Goal: Information Seeking & Learning: Learn about a topic

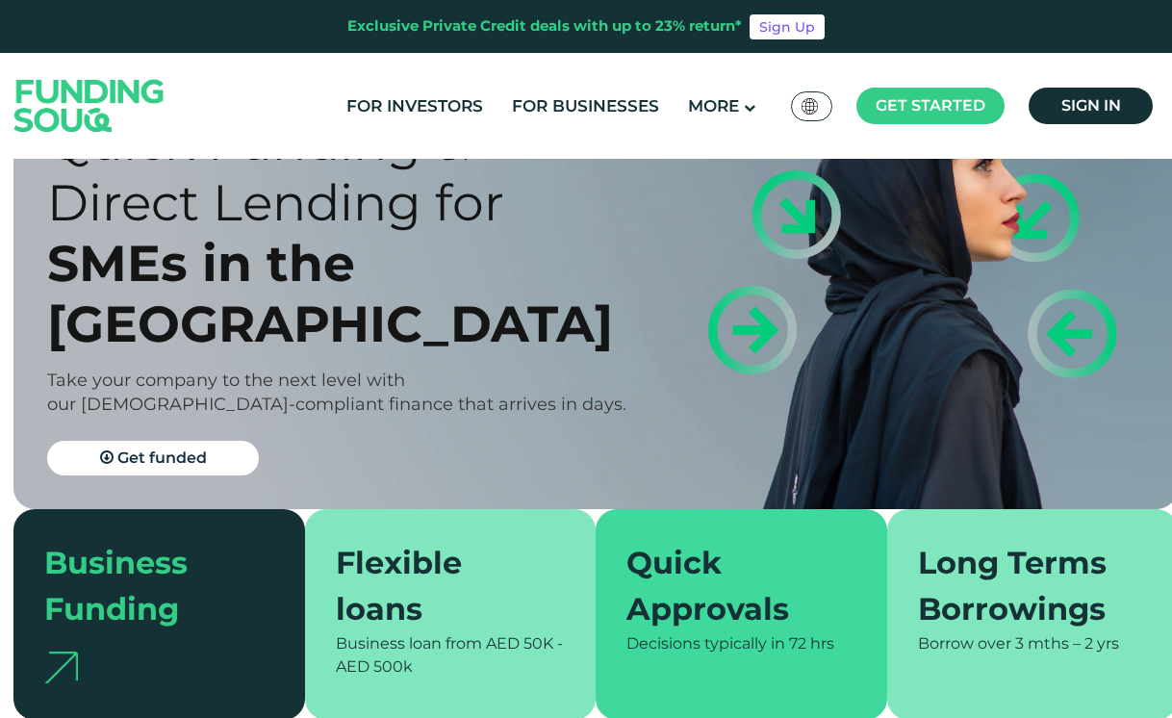
scroll to position [148, 1]
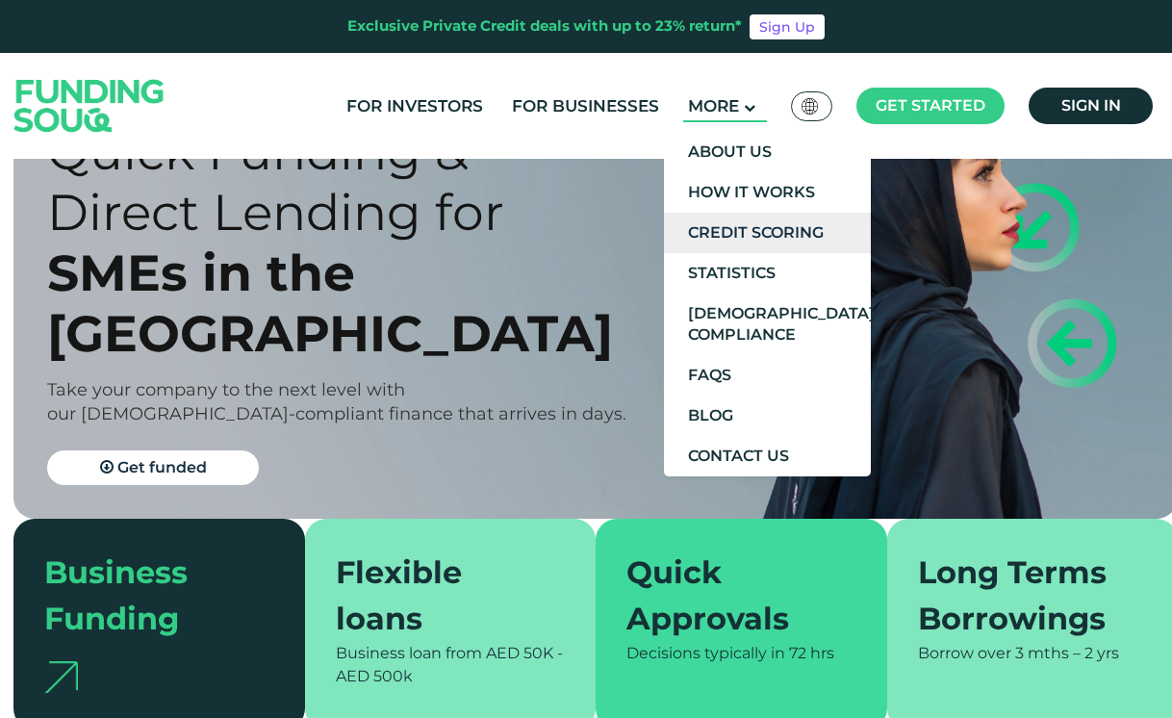
click at [733, 229] on link "Credit Scoring" at bounding box center [767, 233] width 207 height 40
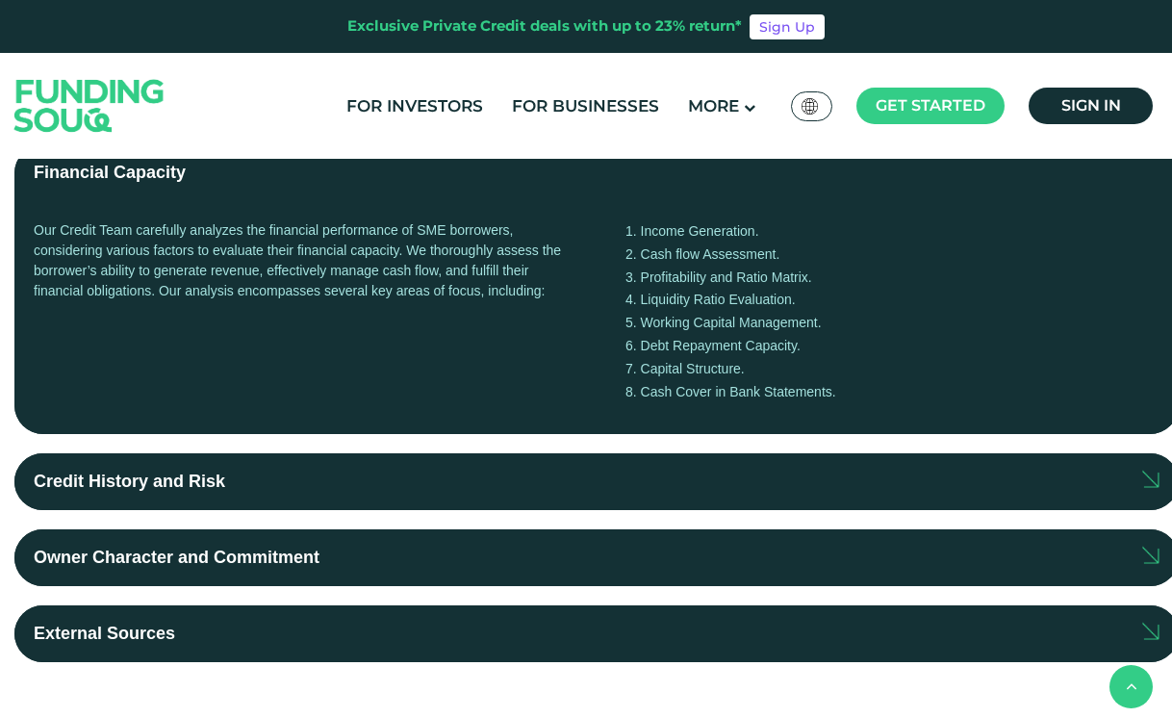
scroll to position [476, 0]
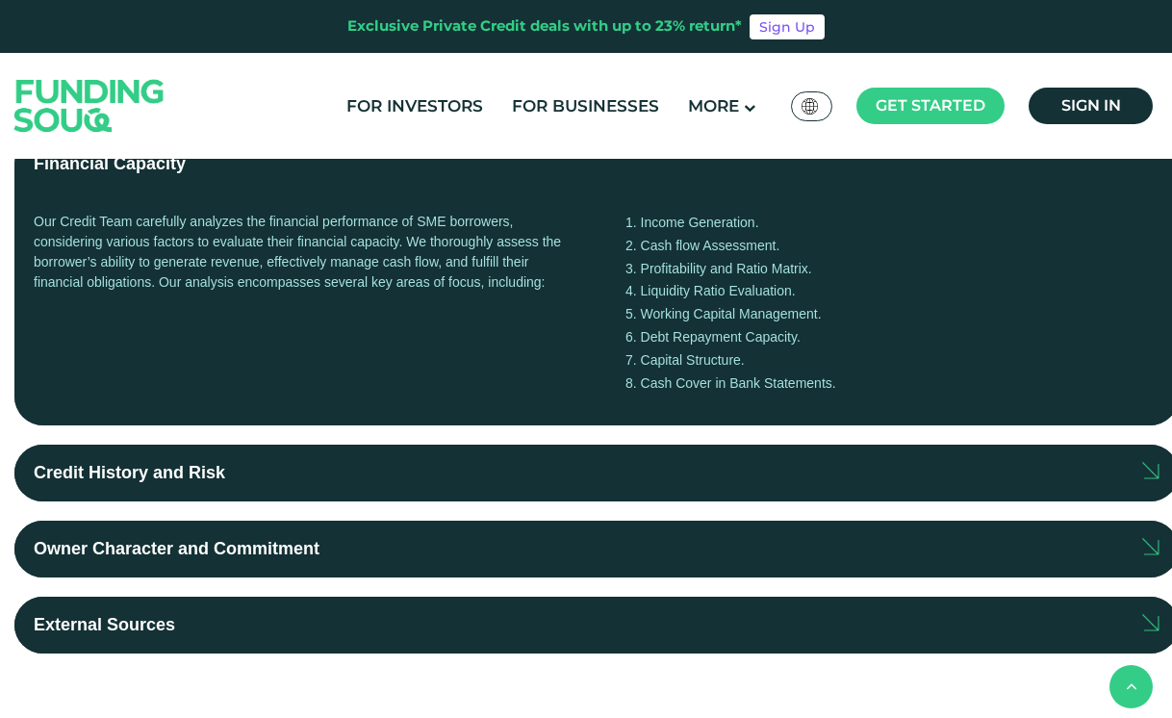
click at [1155, 468] on img at bounding box center [1151, 470] width 16 height 17
click at [0, 0] on input "Credit History and Risk" at bounding box center [0, 0] width 0 height 0
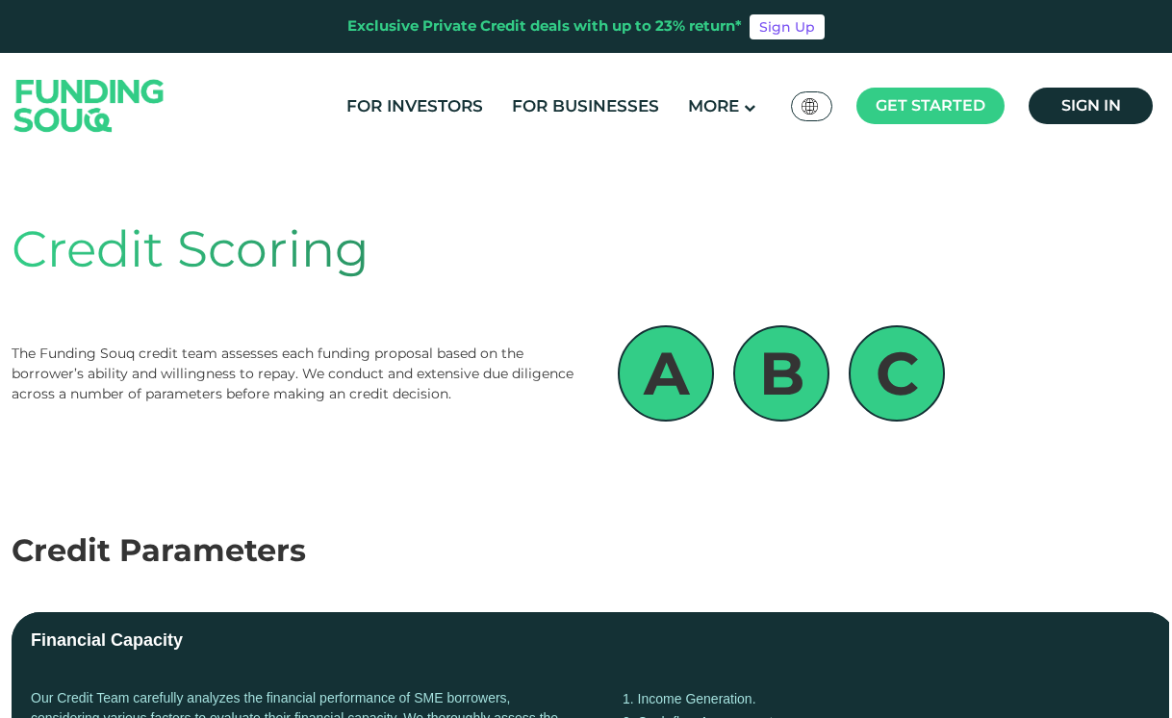
scroll to position [0, 3]
click at [578, 109] on link "For Businesses" at bounding box center [585, 106] width 157 height 32
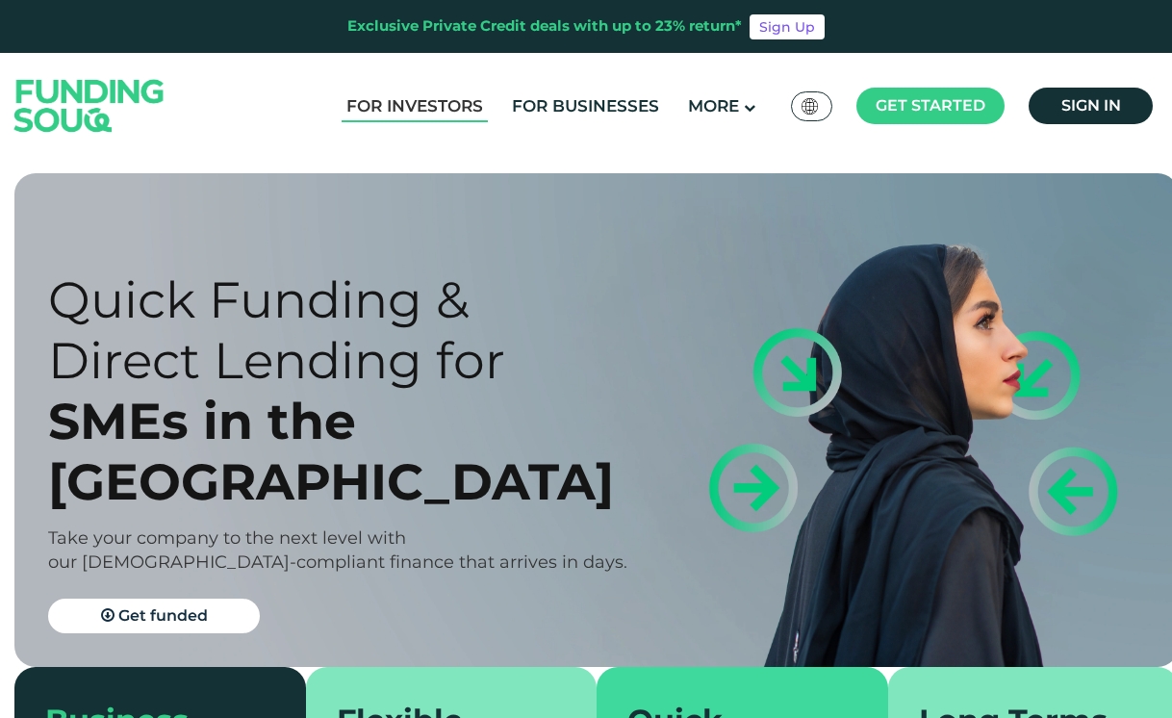
click at [464, 101] on link "For Investors" at bounding box center [415, 106] width 146 height 32
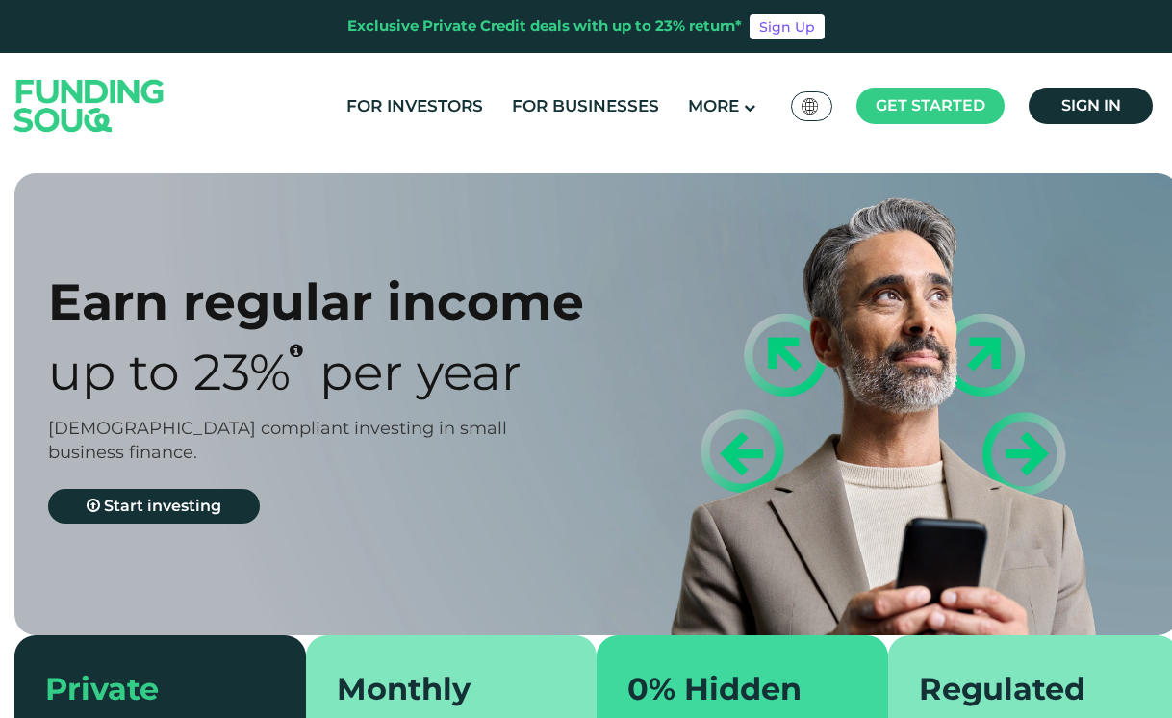
type tc-range-slider "4"
click at [591, 107] on link "For Businesses" at bounding box center [585, 106] width 157 height 32
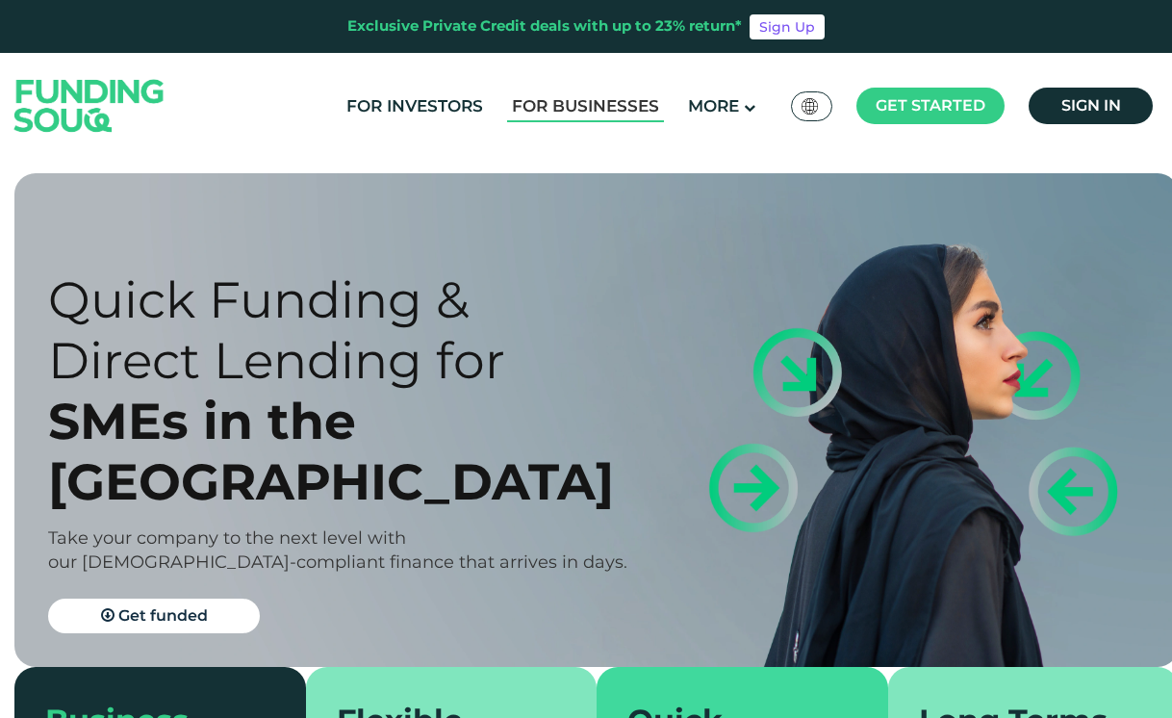
click at [595, 106] on link "For Businesses" at bounding box center [585, 106] width 157 height 32
click at [560, 326] on div "Quick Funding & Direct Lending for" at bounding box center [339, 329] width 582 height 121
